Goal: Task Accomplishment & Management: Manage account settings

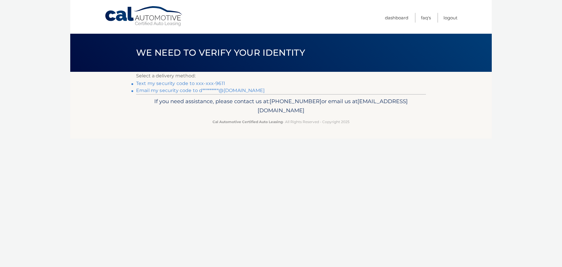
click at [205, 81] on link "Text my security code to xxx-xxx-9611" at bounding box center [180, 84] width 89 height 6
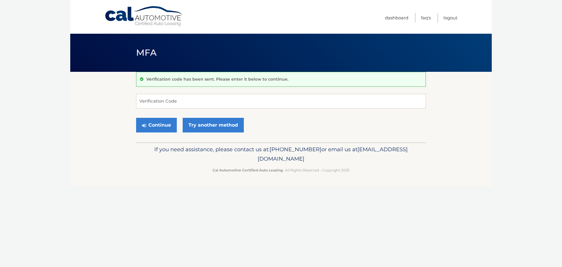
click at [208, 89] on div "Verification code has been sent. Please enter it below to continue. Verificatio…" at bounding box center [281, 107] width 290 height 71
click at [207, 99] on input "Verification Code" at bounding box center [281, 101] width 290 height 15
type input "652035"
click at [136, 118] on button "Continue" at bounding box center [156, 125] width 41 height 15
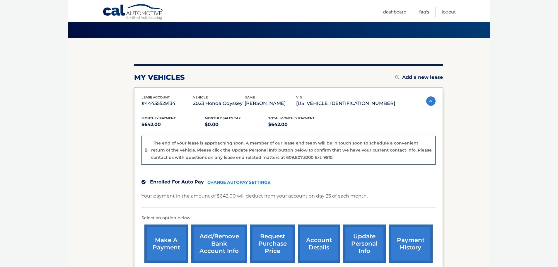
scroll to position [88, 0]
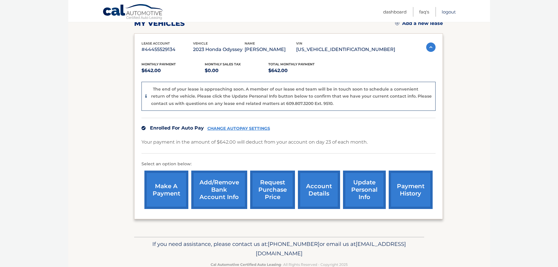
click at [446, 10] on link "Logout" at bounding box center [449, 12] width 14 height 10
